Goal: Contribute content: Add original content to the website for others to see

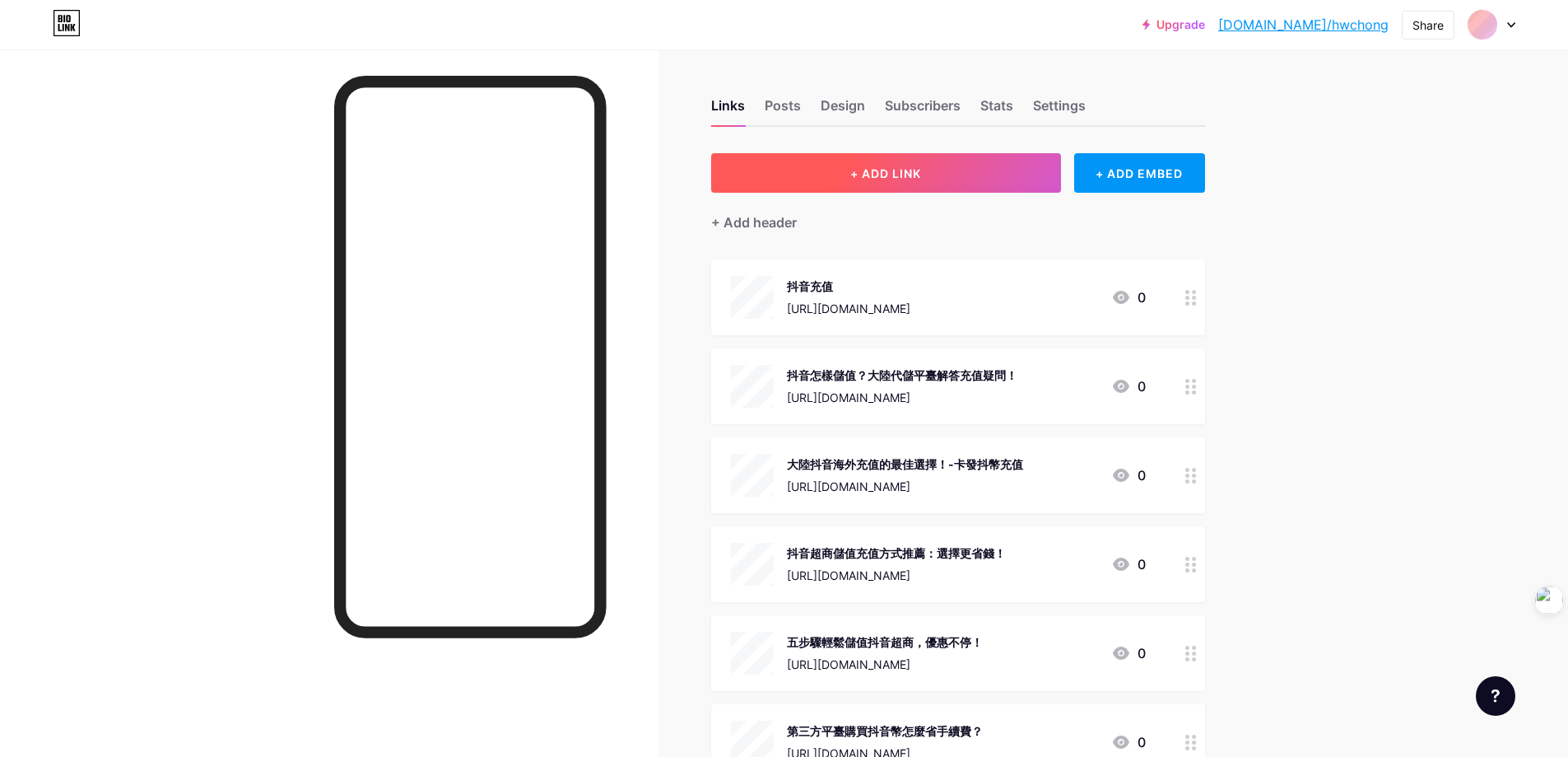
click at [920, 169] on span "+ ADD LINK" at bounding box center [885, 173] width 71 height 14
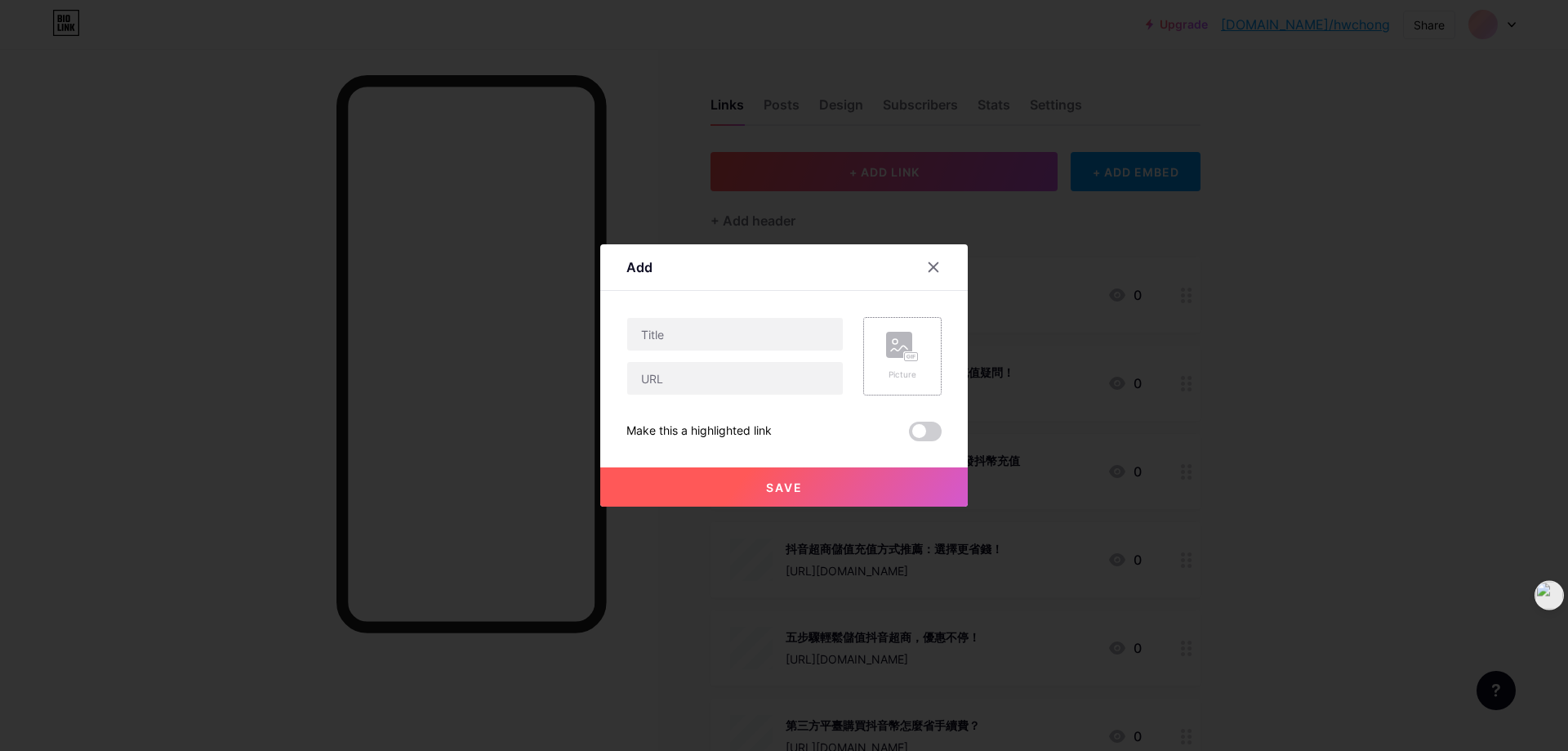
click at [900, 360] on icon at bounding box center [902, 347] width 33 height 30
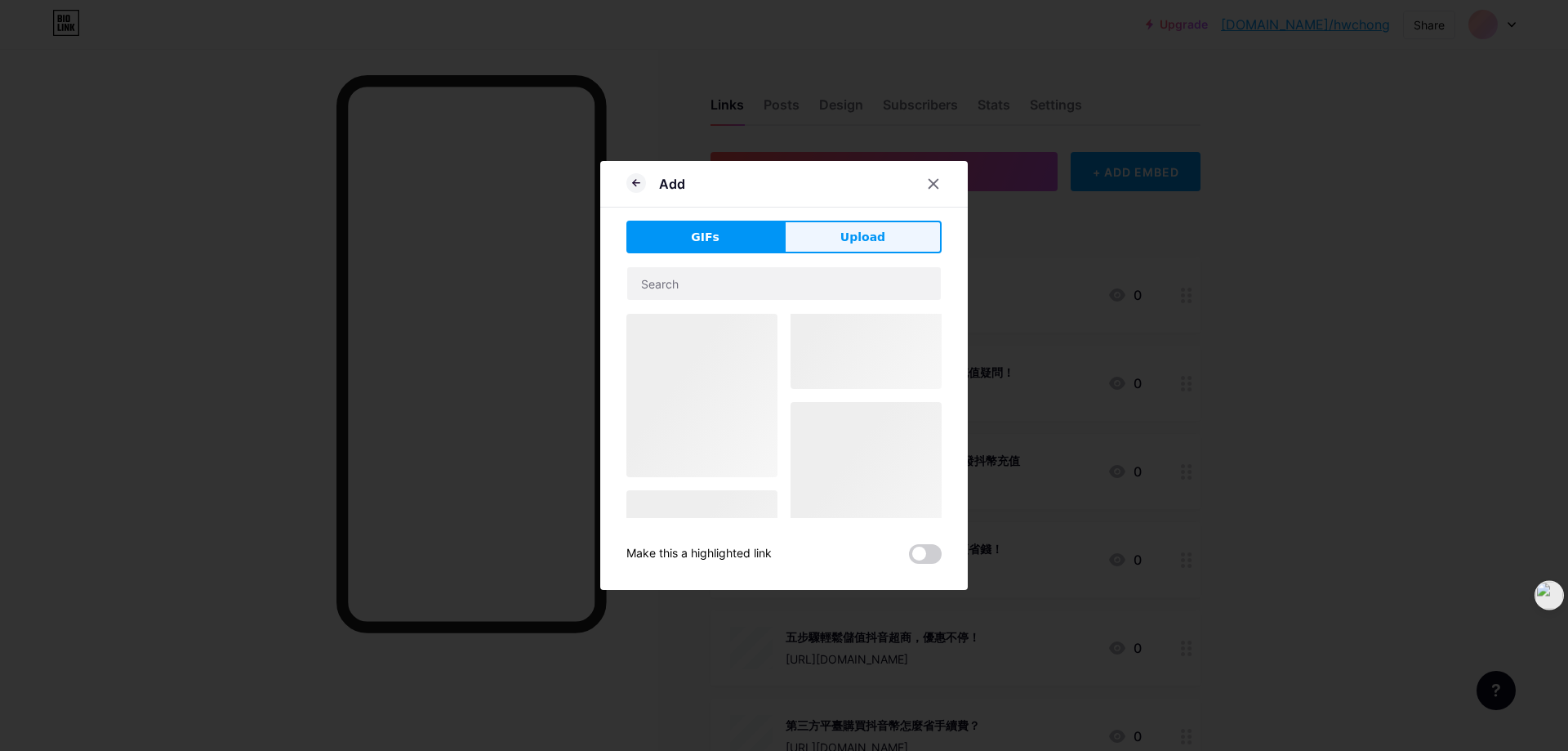
click at [857, 243] on span "Upload" at bounding box center [862, 237] width 45 height 17
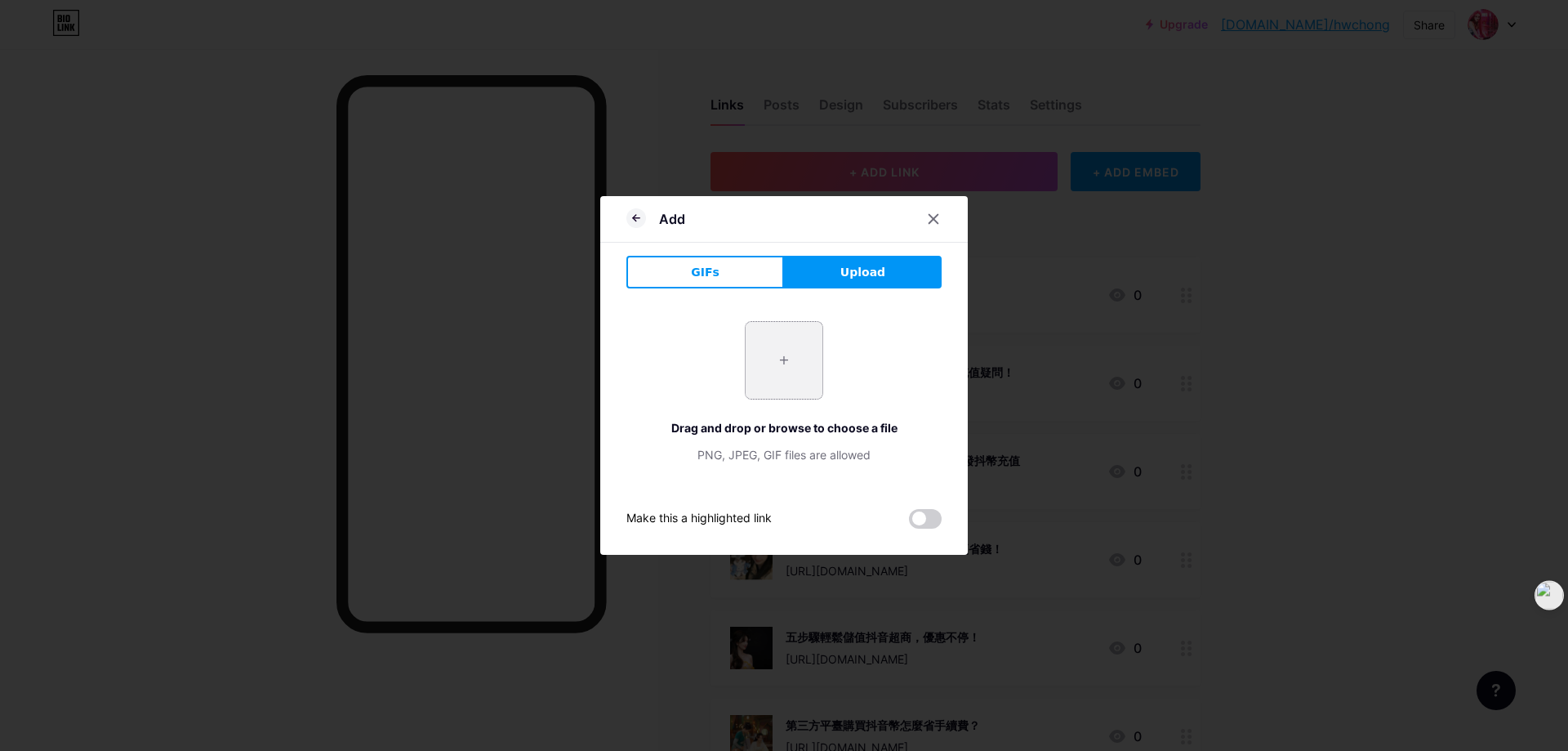
click at [780, 352] on input "file" at bounding box center [784, 360] width 77 height 77
type input "C:\fakepath\抖币充值.jpg"
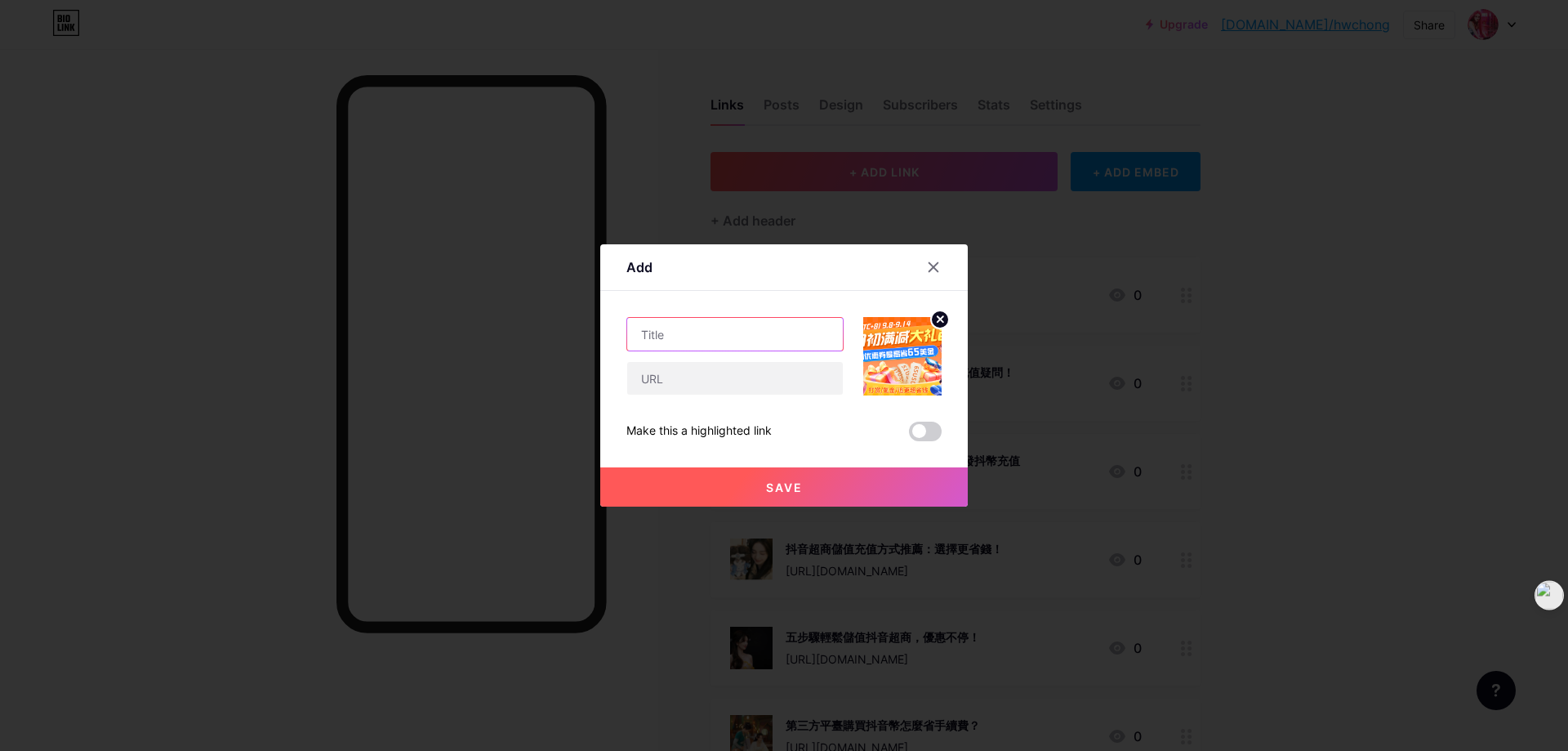
click at [747, 334] on input "text" at bounding box center [734, 334] width 215 height 33
paste input "B站儲值 便宜 0 手續費：kavip 14 碼超商，比 iOS 內購省 30% 教學"
type input "B站儲值 便宜 0 手續費：kavip 14 碼超商，比 iOS 內購省 30% 教學"
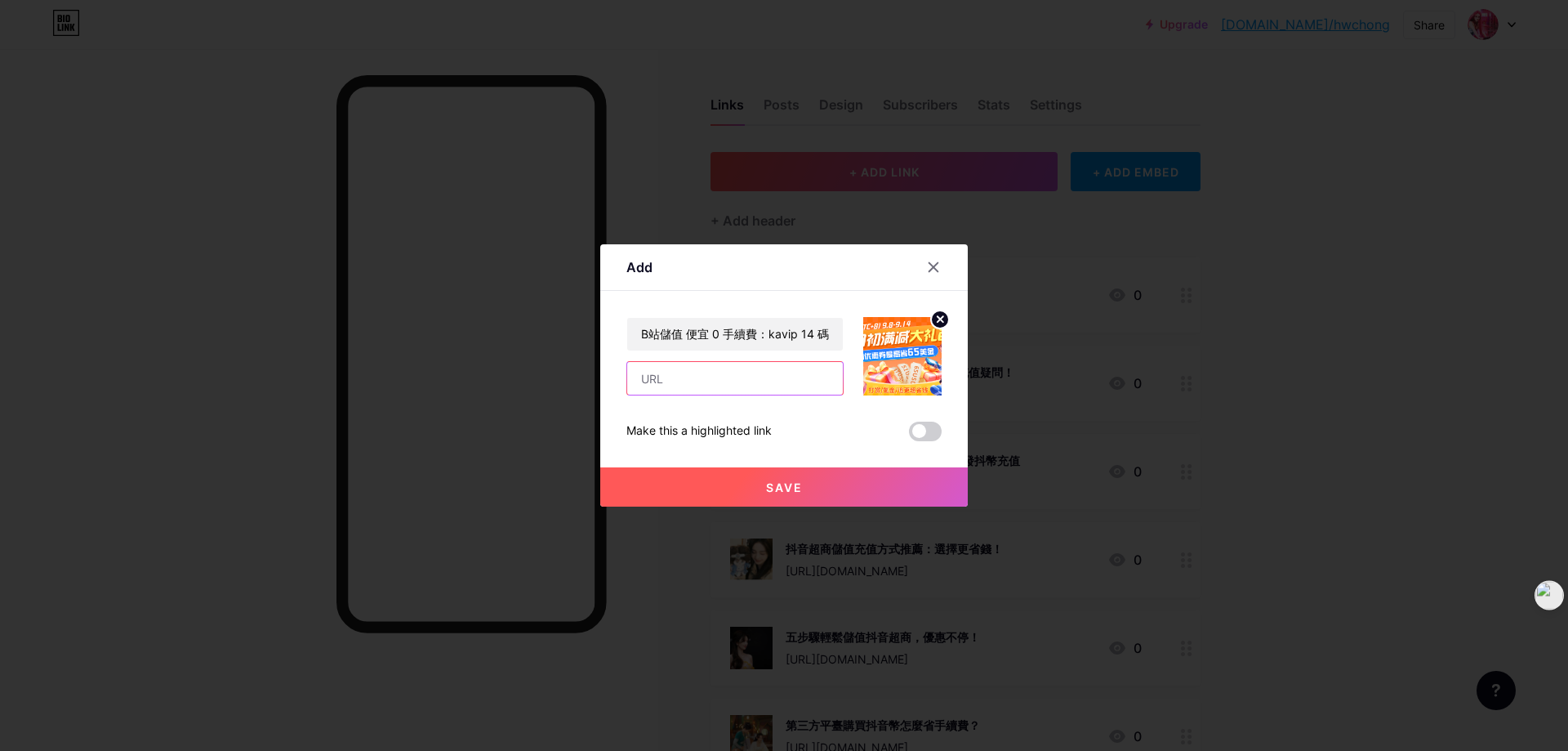
click at [702, 383] on input "text" at bounding box center [734, 378] width 215 height 33
paste input "[URL][DOMAIN_NAME]"
type input "[URL][DOMAIN_NAME]"
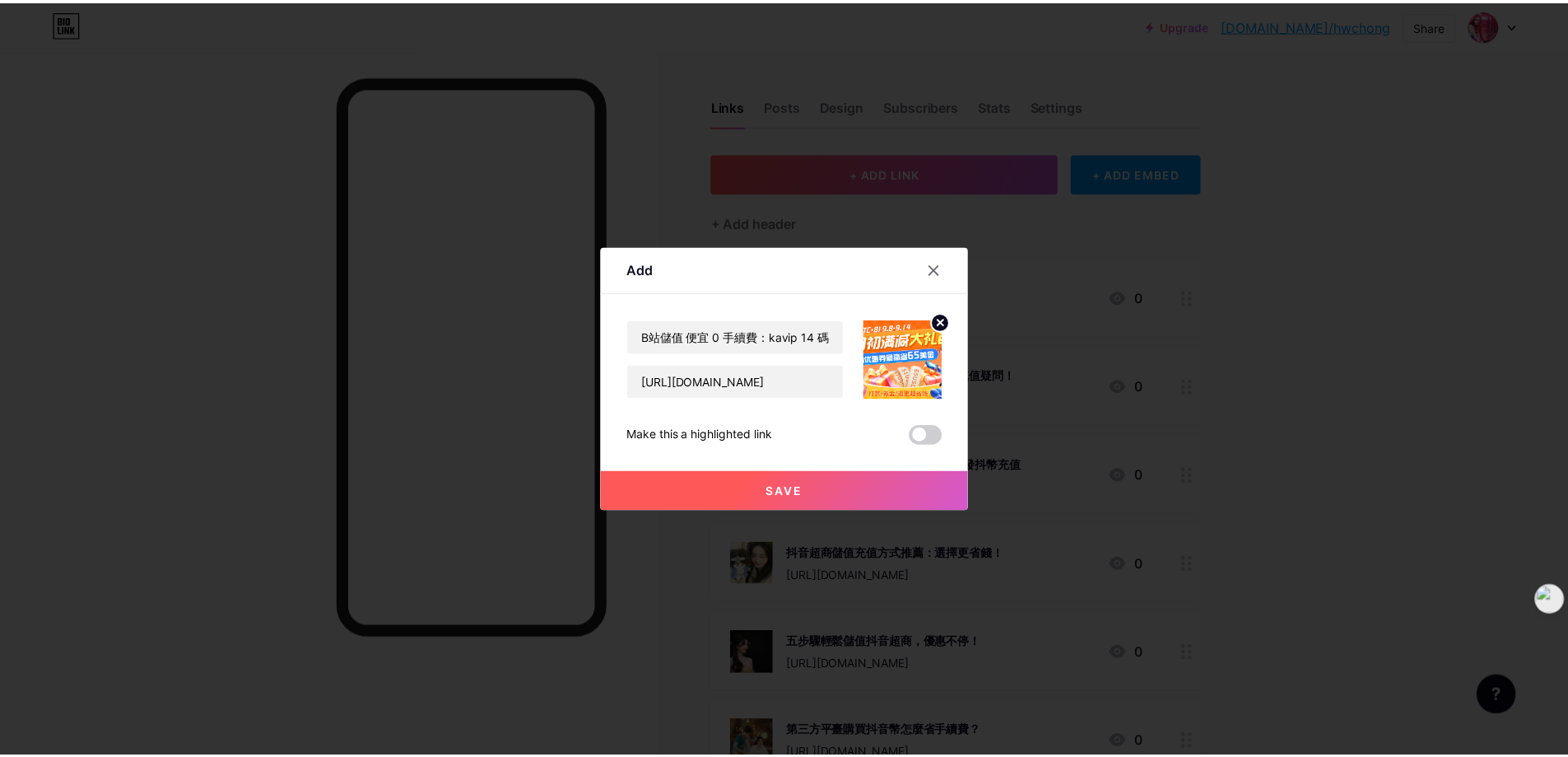
scroll to position [0, 0]
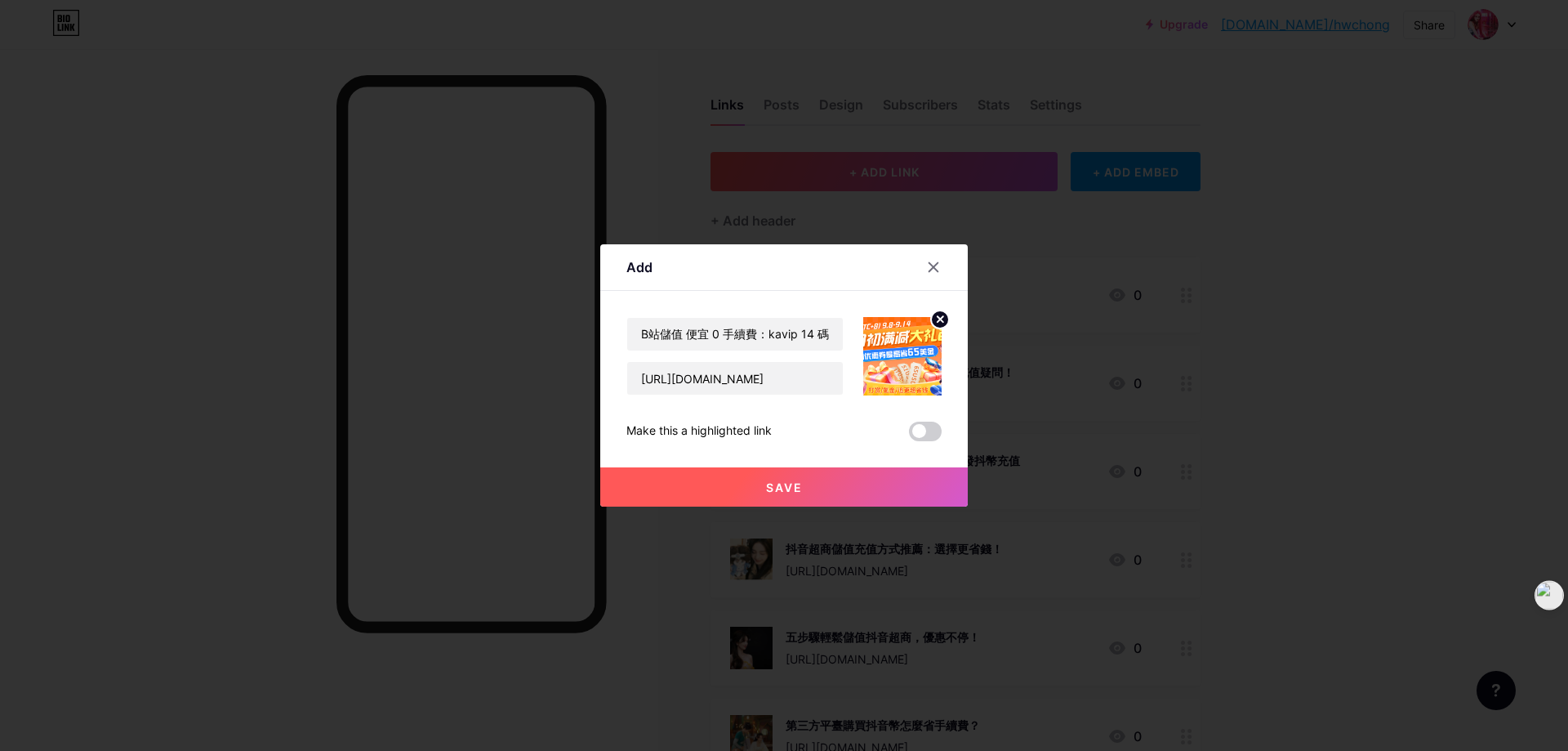
click at [831, 500] on button "Save" at bounding box center [784, 487] width 367 height 39
